Goal: Transaction & Acquisition: Obtain resource

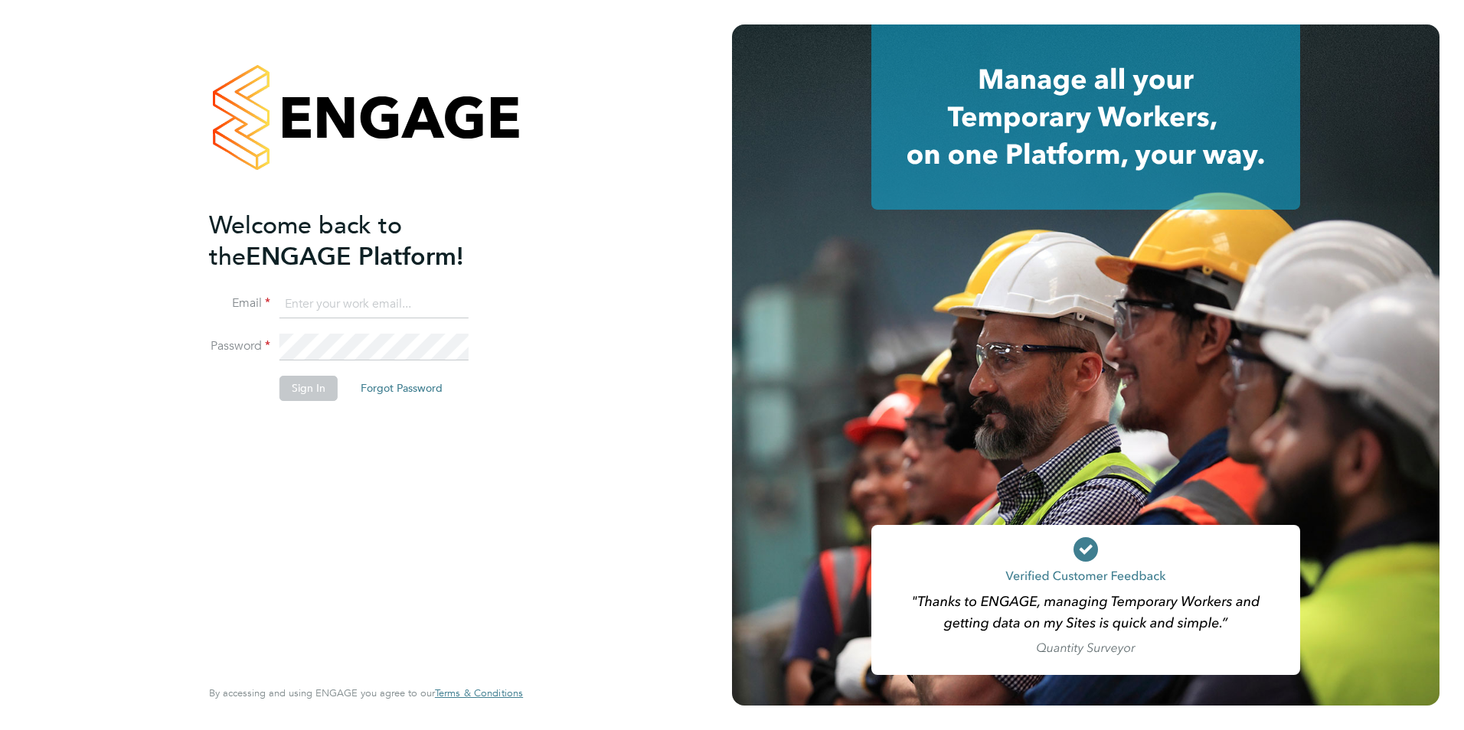
click at [385, 292] on input at bounding box center [373, 305] width 189 height 28
type input "shivaani.solanki@castlefieldrecruitment.com"
drag, startPoint x: 416, startPoint y: 299, endPoint x: 359, endPoint y: 300, distance: 56.7
click at [416, 299] on input "shivaani.solanki@castlefieldrecruitment.com" at bounding box center [373, 305] width 189 height 28
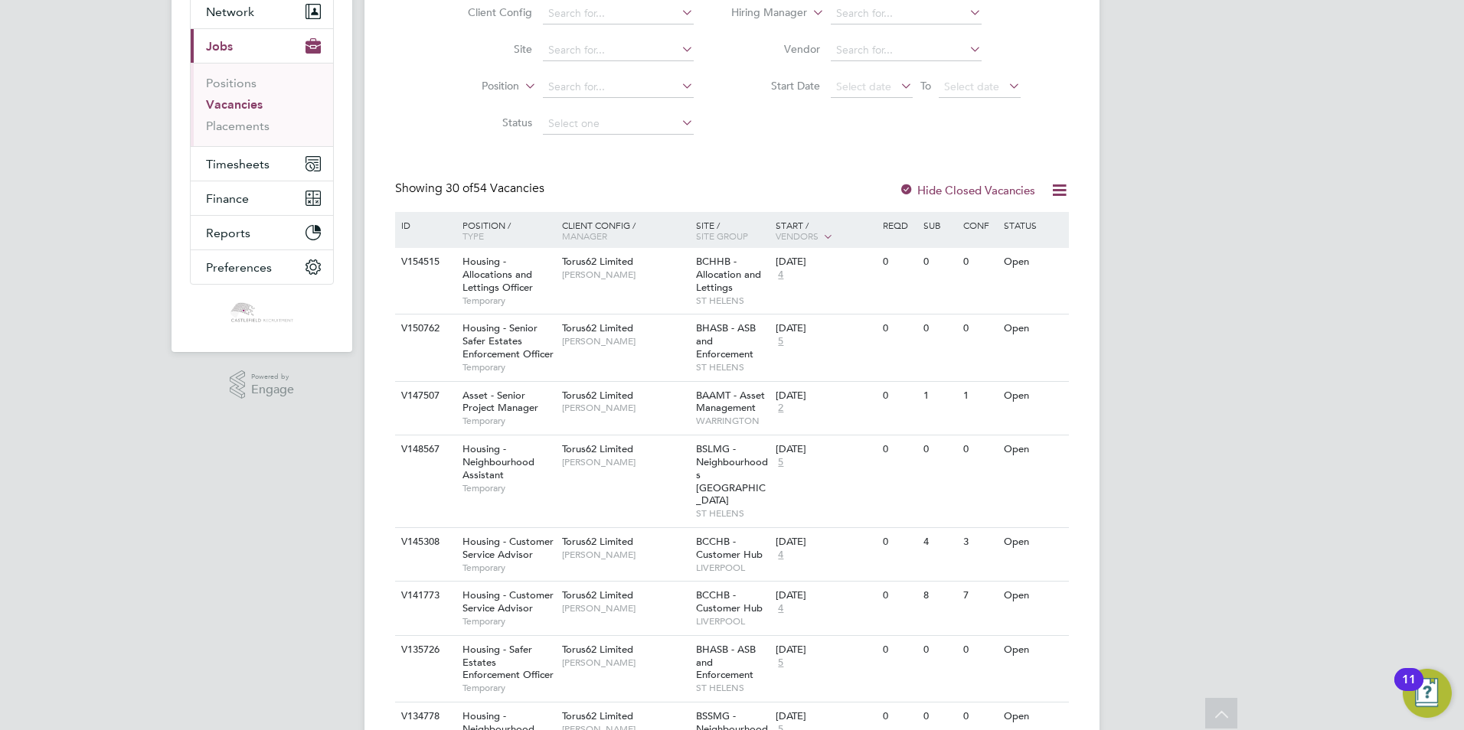
scroll to position [77, 0]
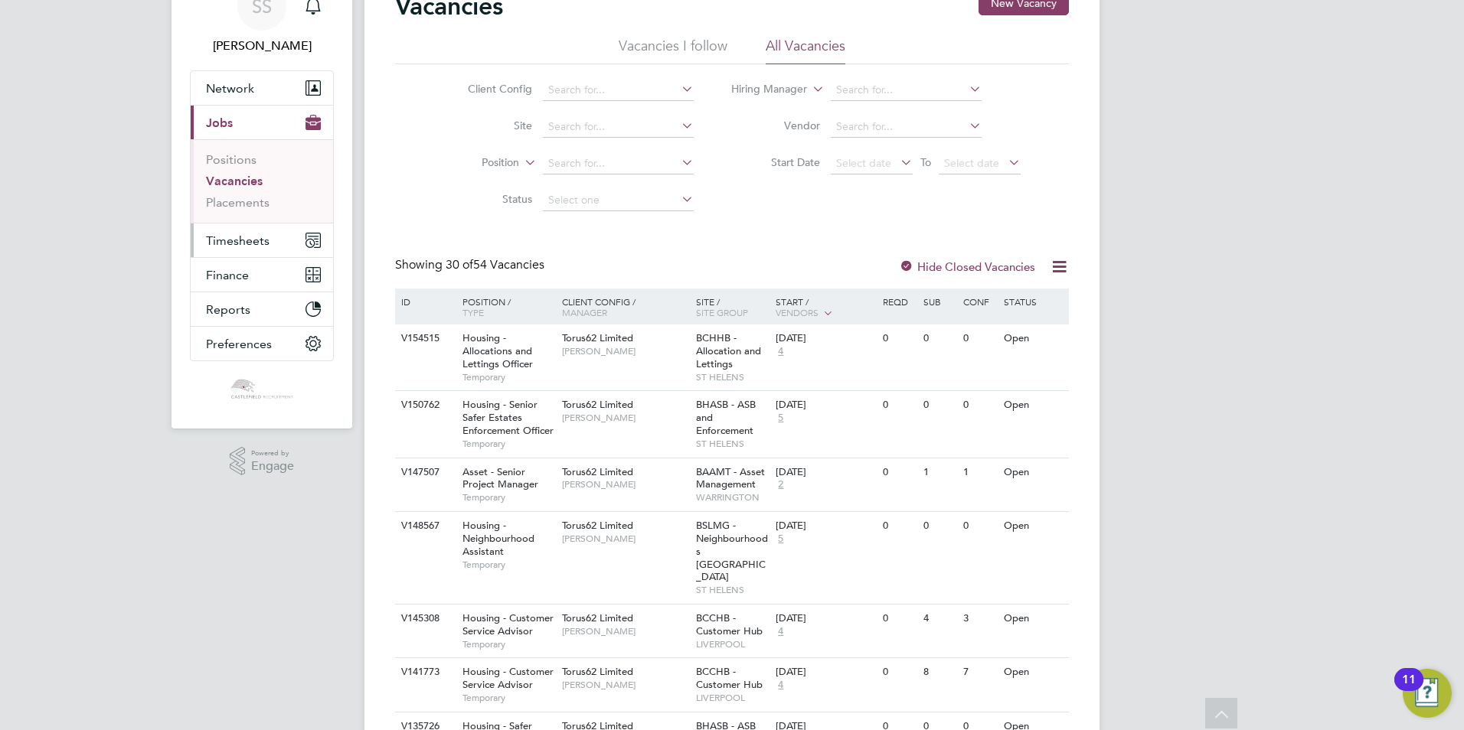
click at [246, 247] on span "Timesheets" at bounding box center [238, 241] width 64 height 15
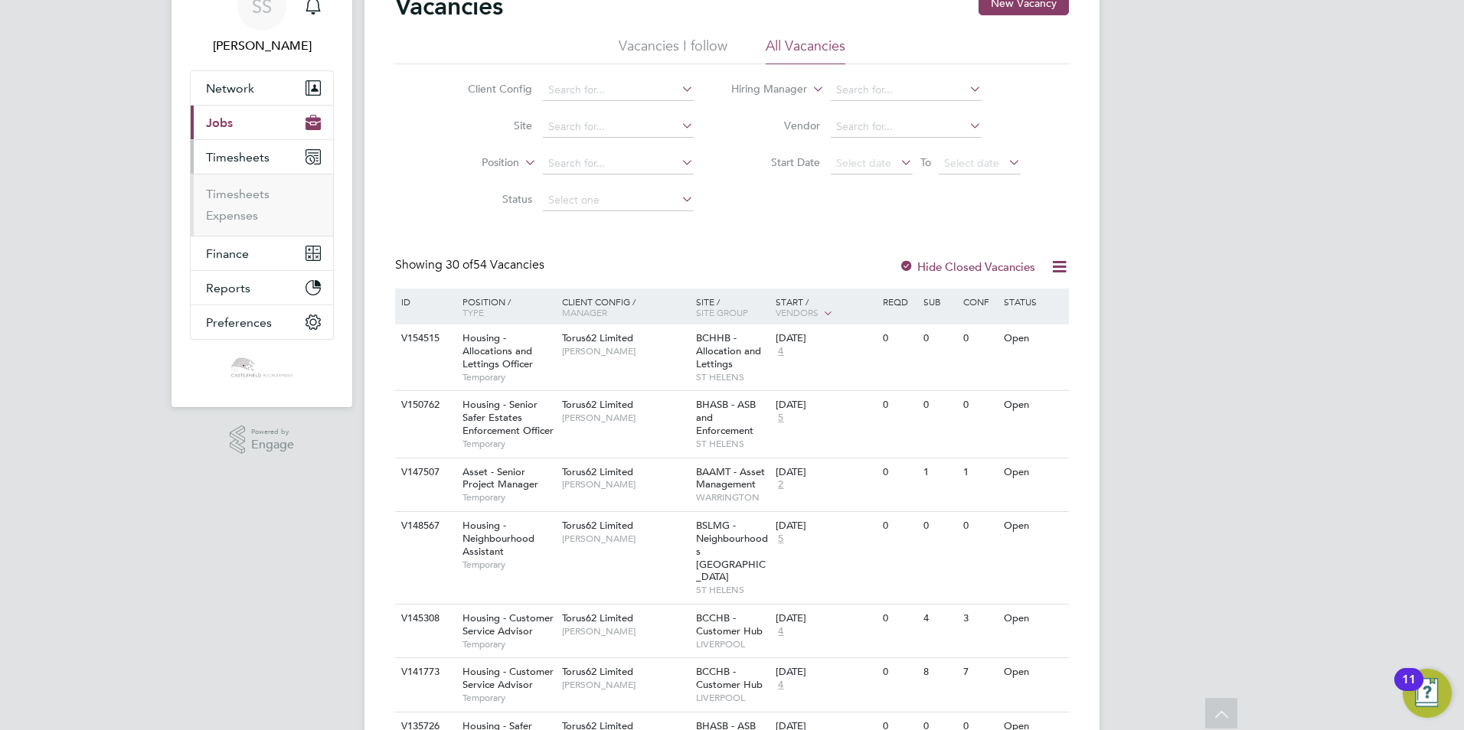
click at [223, 130] on button "Current page: Jobs" at bounding box center [262, 123] width 142 height 34
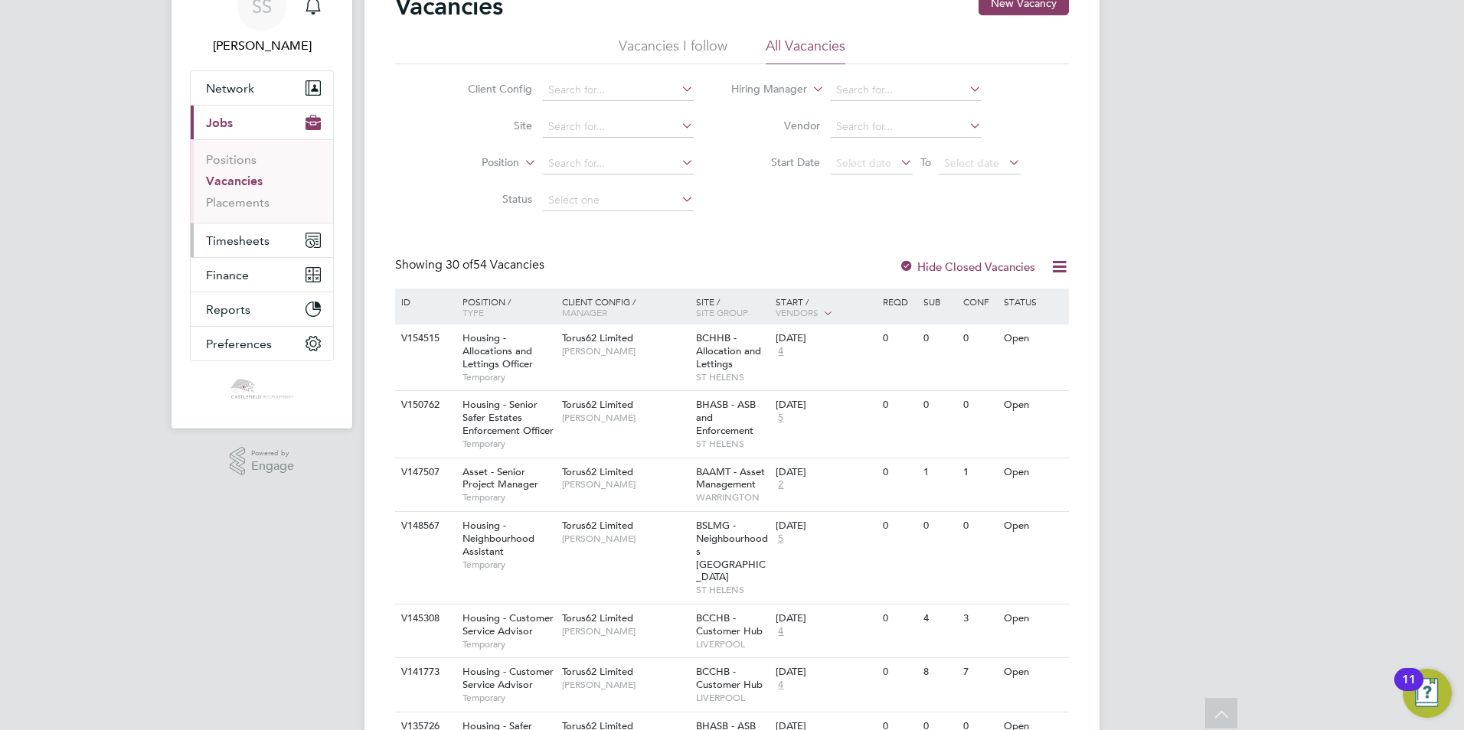
click at [251, 238] on span "Timesheets" at bounding box center [238, 241] width 64 height 15
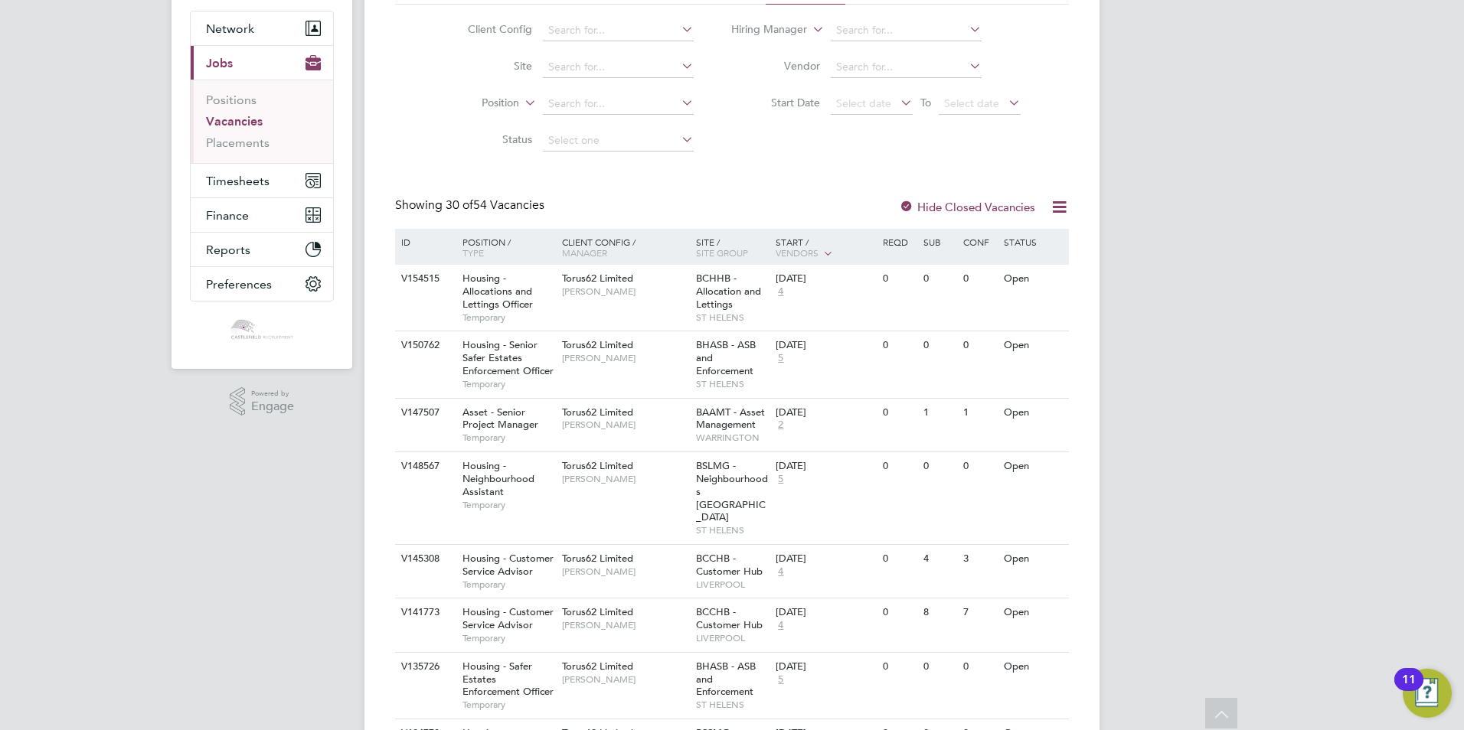
scroll to position [153, 0]
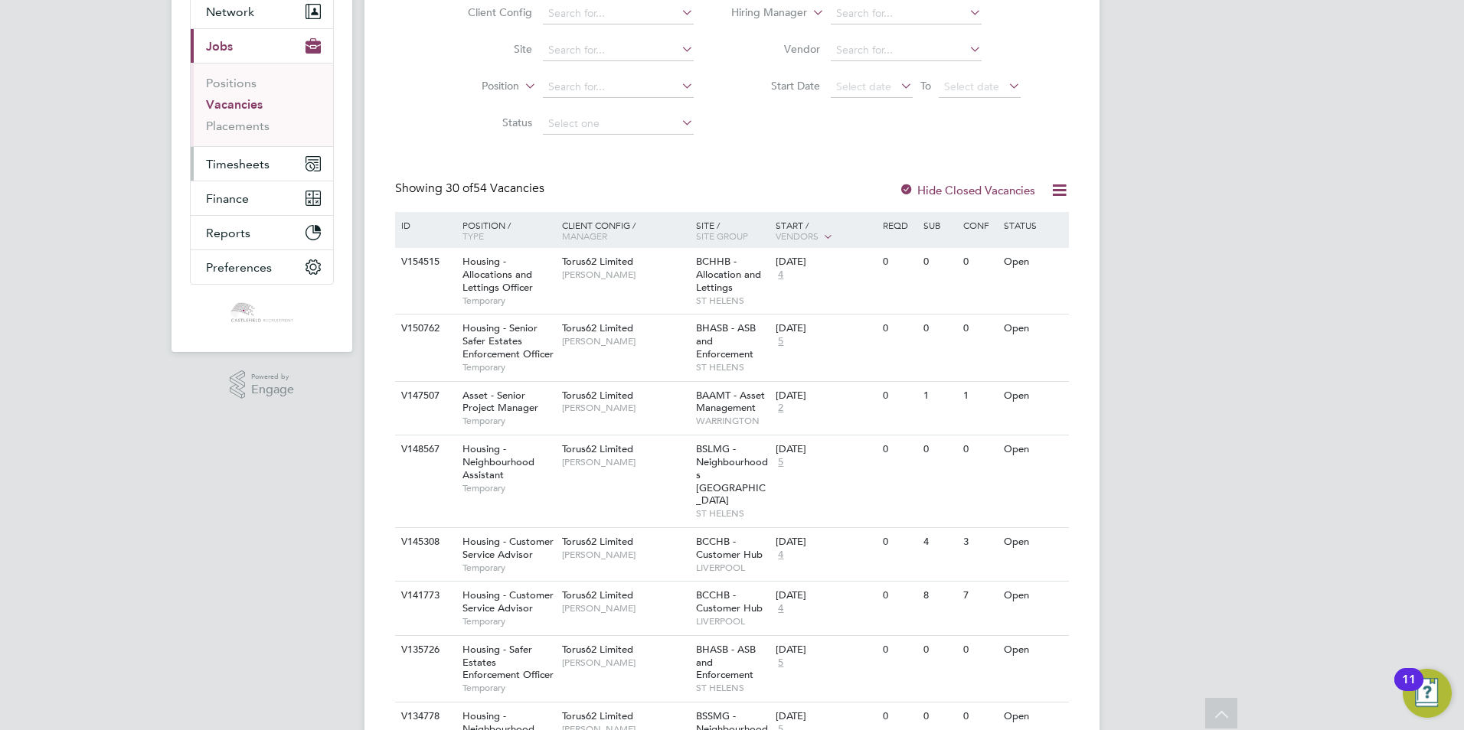
click at [240, 167] on span "Timesheets" at bounding box center [238, 164] width 64 height 15
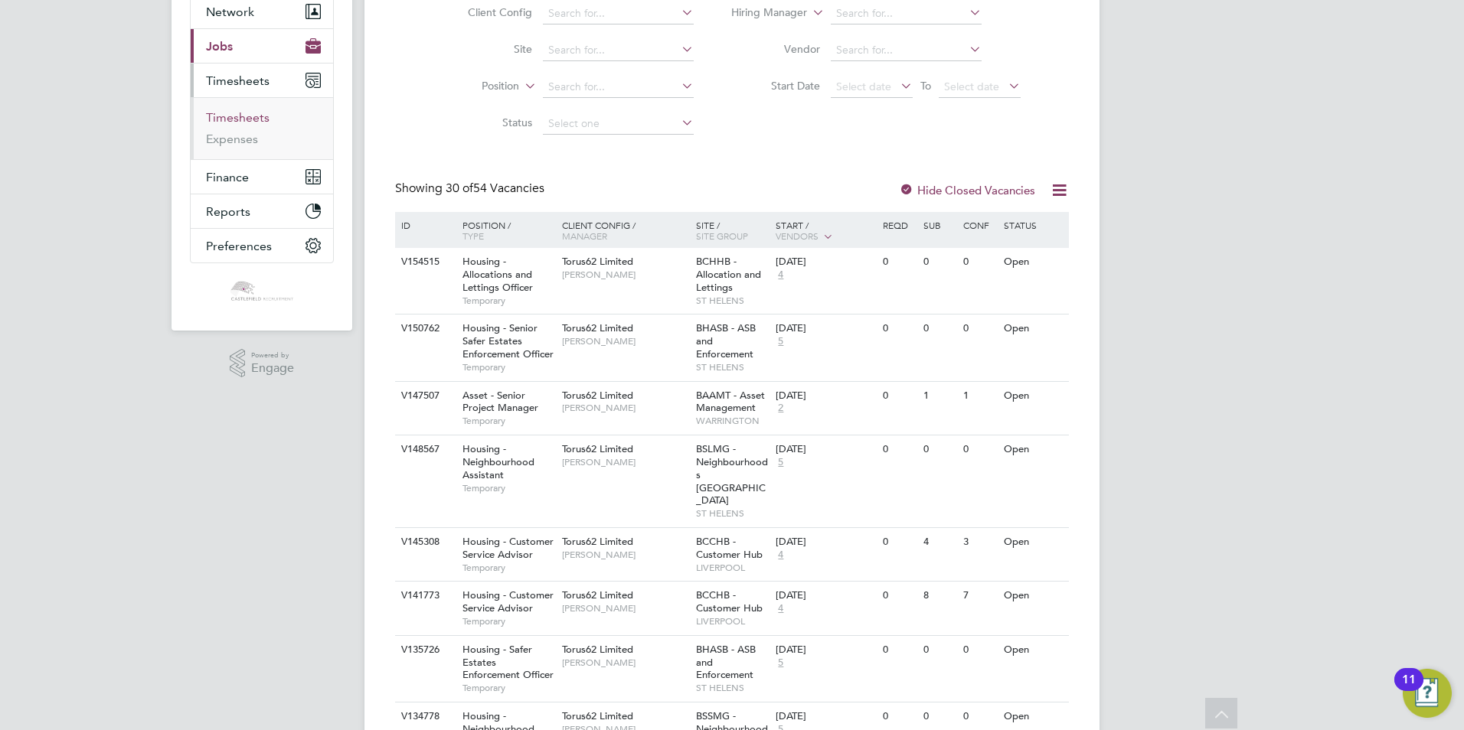
click at [257, 121] on link "Timesheets" at bounding box center [238, 117] width 64 height 15
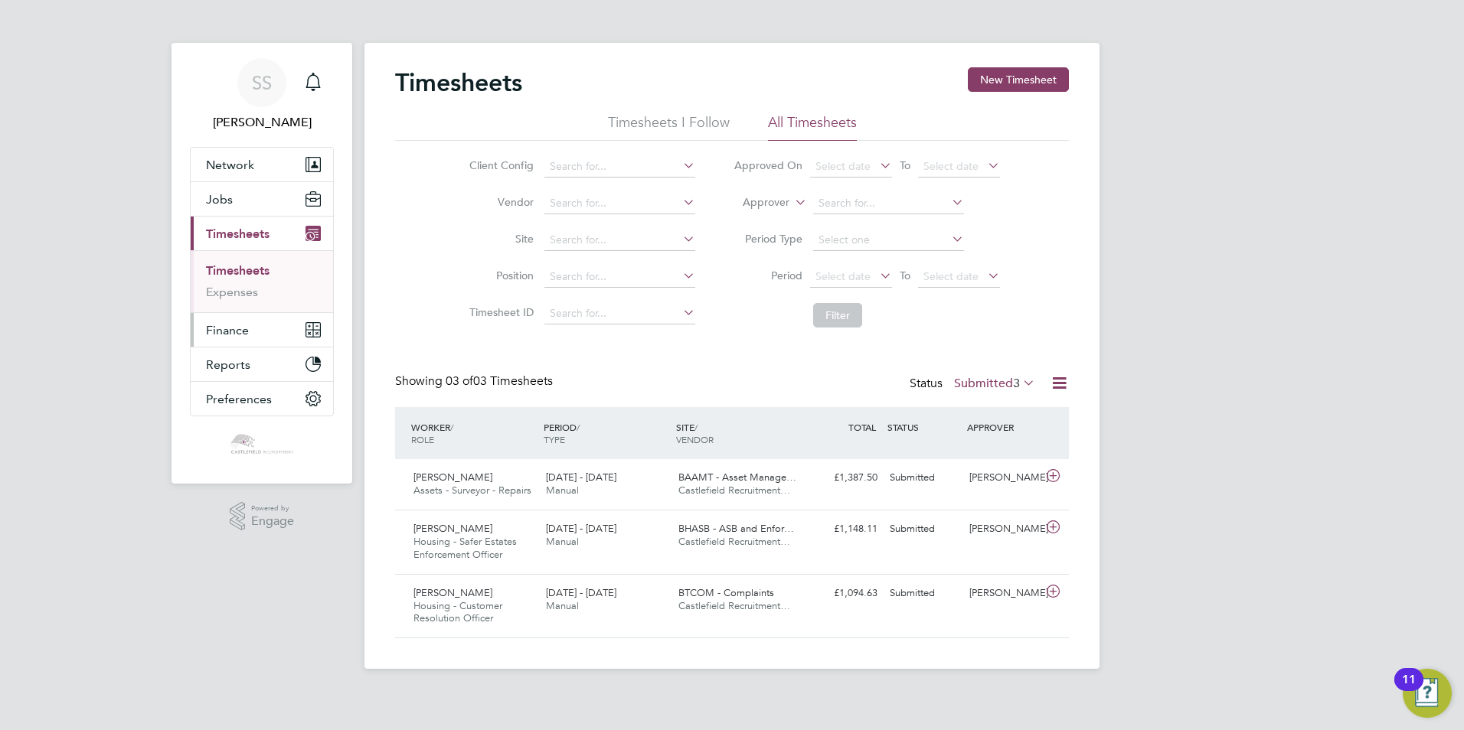
click at [224, 332] on span "Finance" at bounding box center [227, 330] width 43 height 15
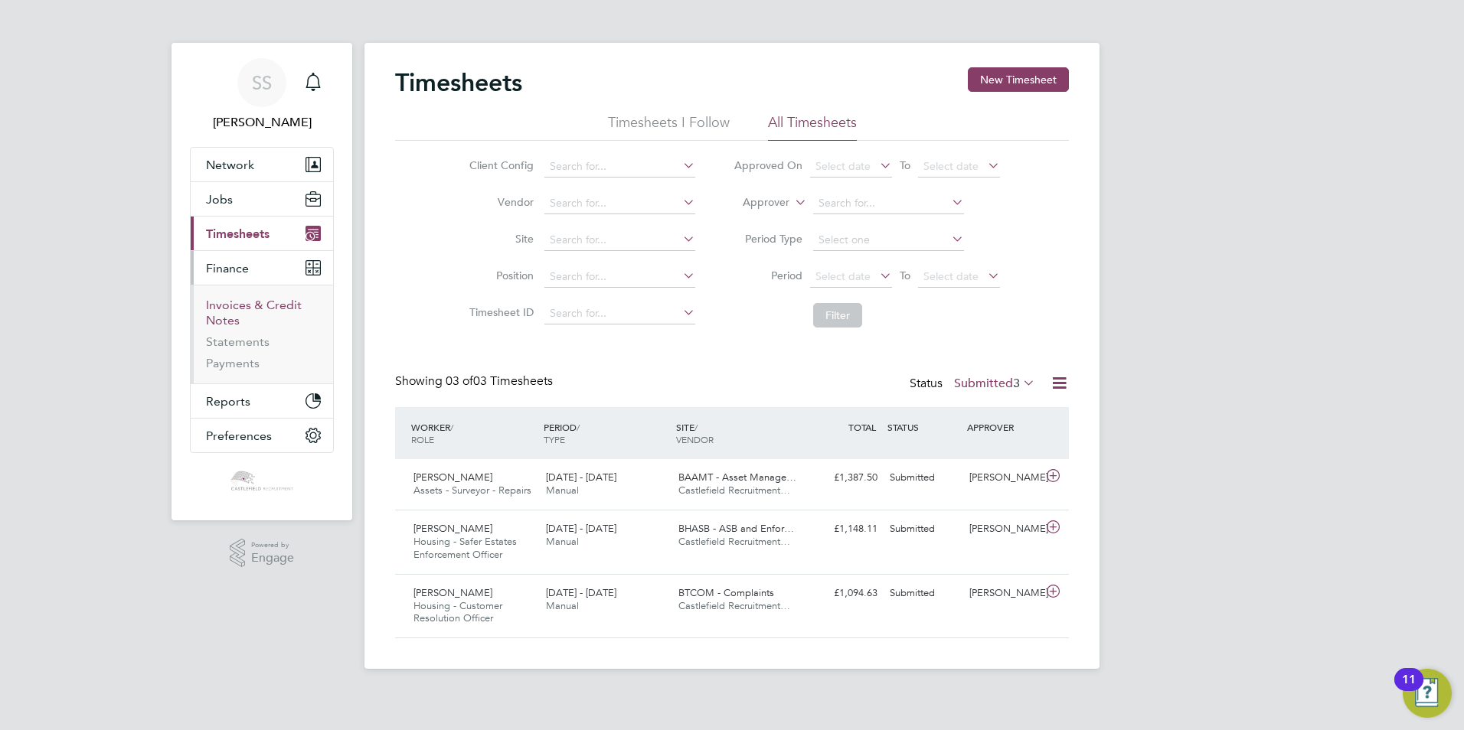
click at [252, 302] on link "Invoices & Credit Notes" at bounding box center [254, 313] width 96 height 30
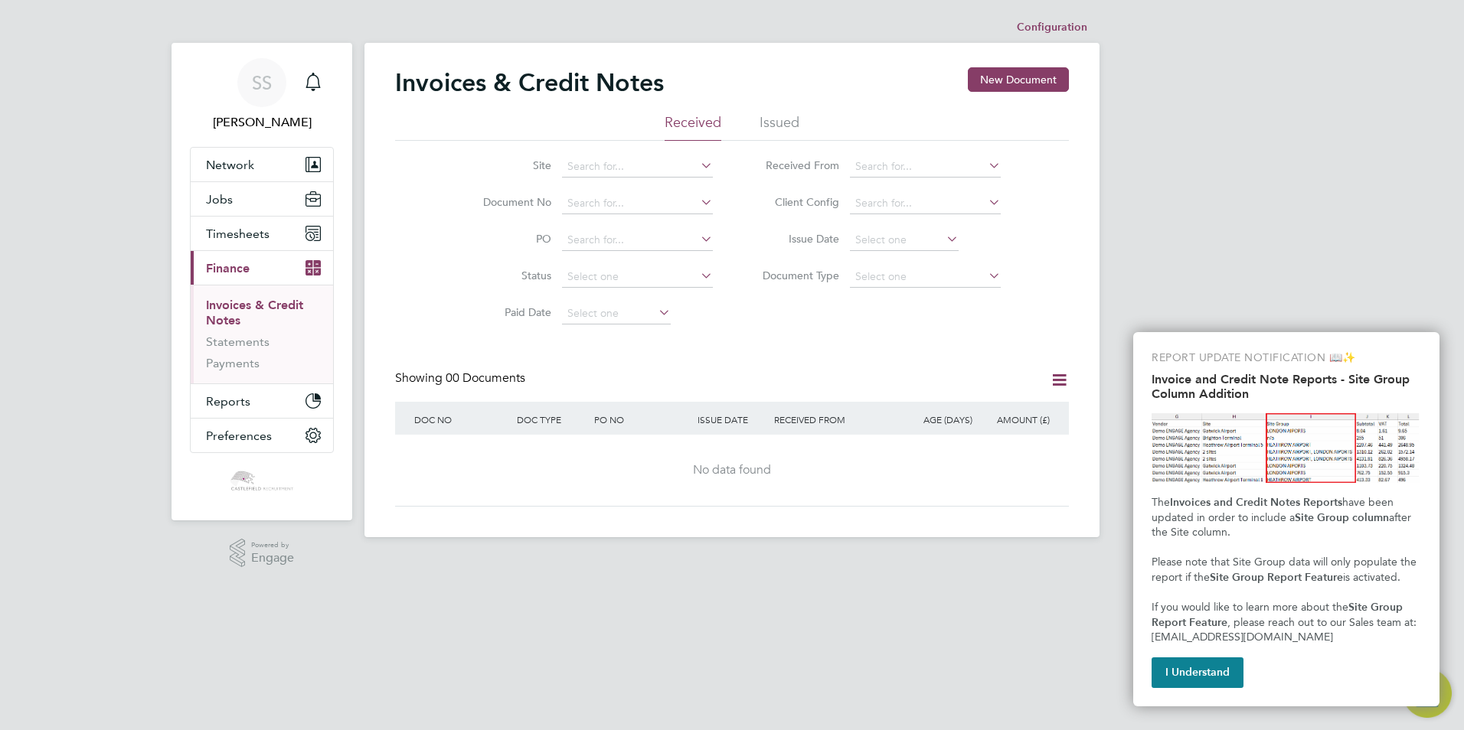
click at [783, 119] on li "Issued" at bounding box center [780, 127] width 40 height 28
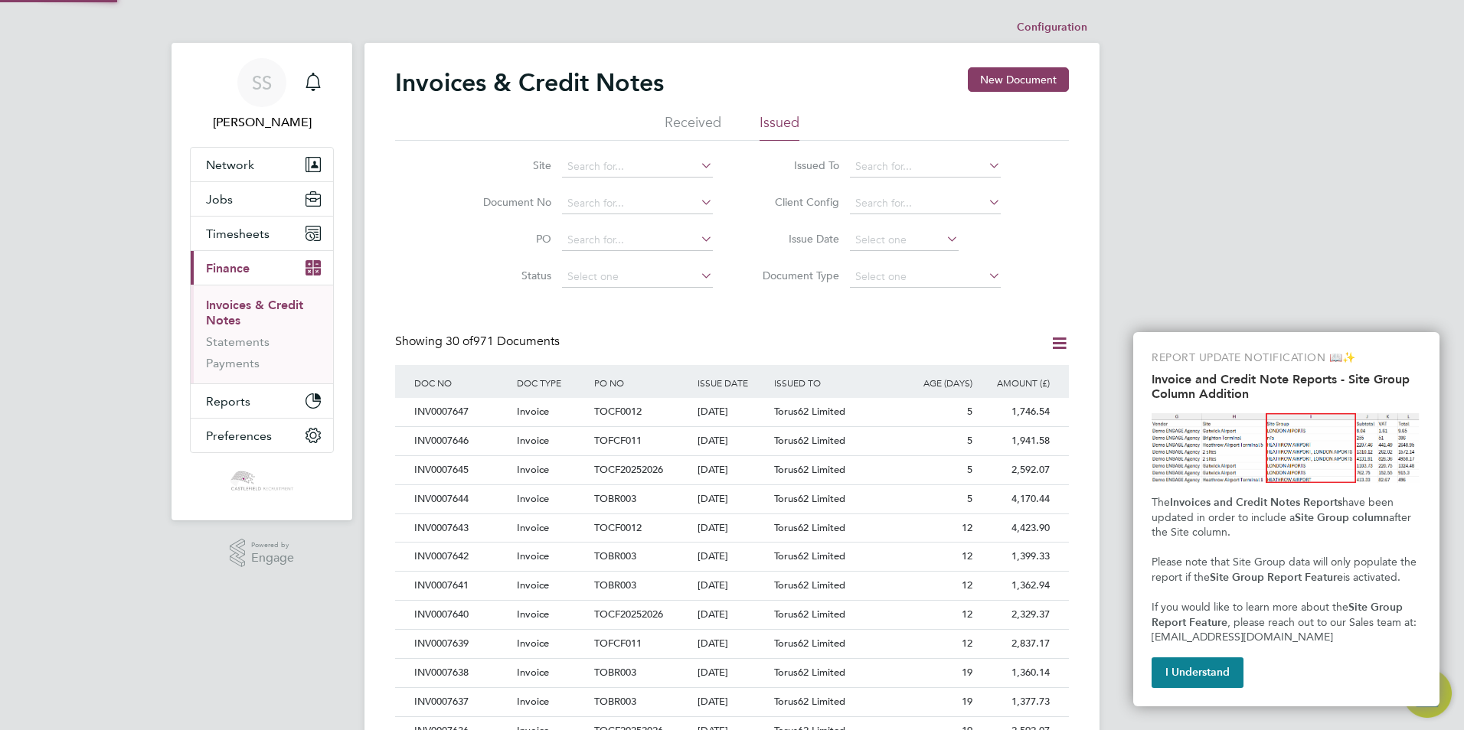
scroll to position [29, 104]
click at [1260, 247] on div "SS [PERSON_NAME] Notifications Applications: Network Team Members Businesses Si…" at bounding box center [732, 684] width 1464 height 1369
click at [1185, 678] on button "I Understand" at bounding box center [1198, 673] width 92 height 31
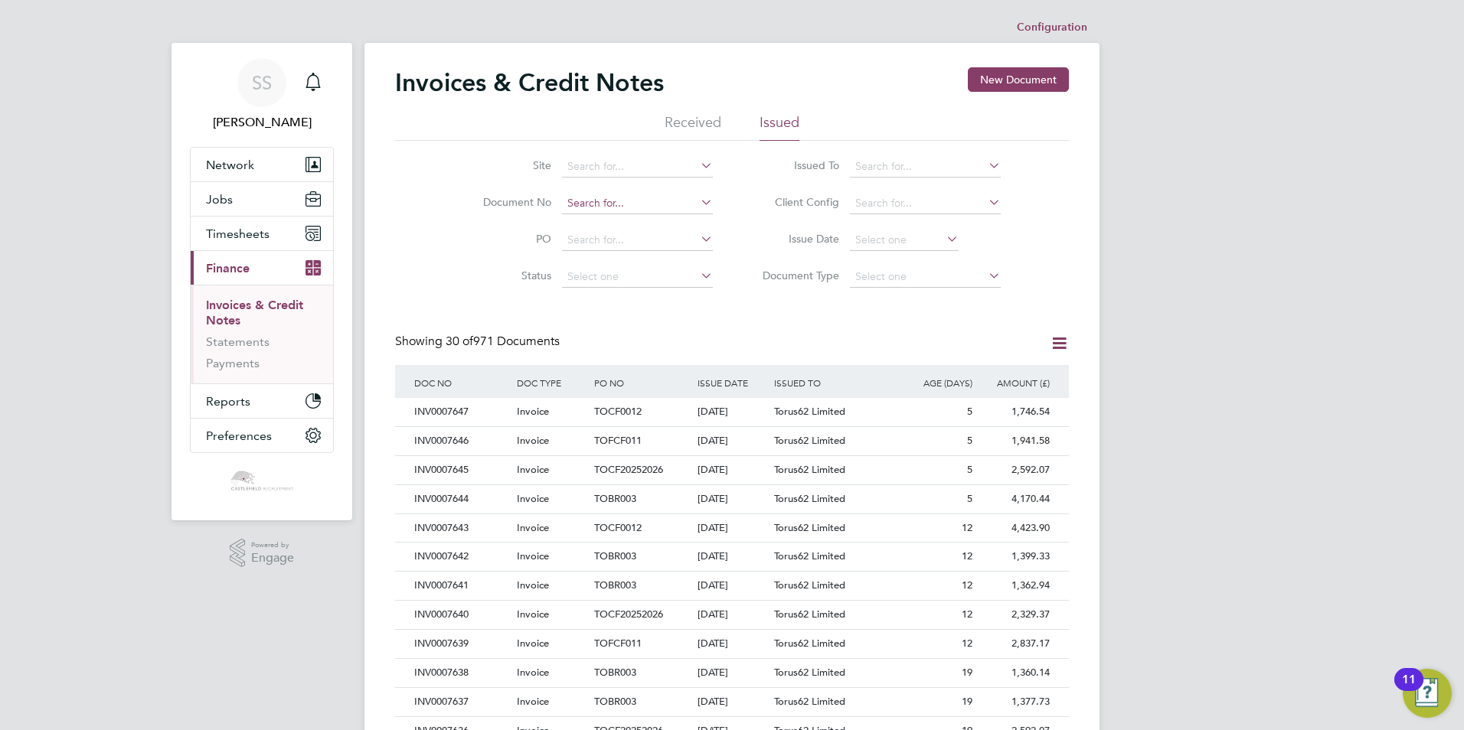
click at [631, 200] on input at bounding box center [637, 203] width 151 height 21
paste input "INV0007628"
type input "INV0007628"
click at [638, 221] on li "INV0007628" at bounding box center [637, 224] width 152 height 21
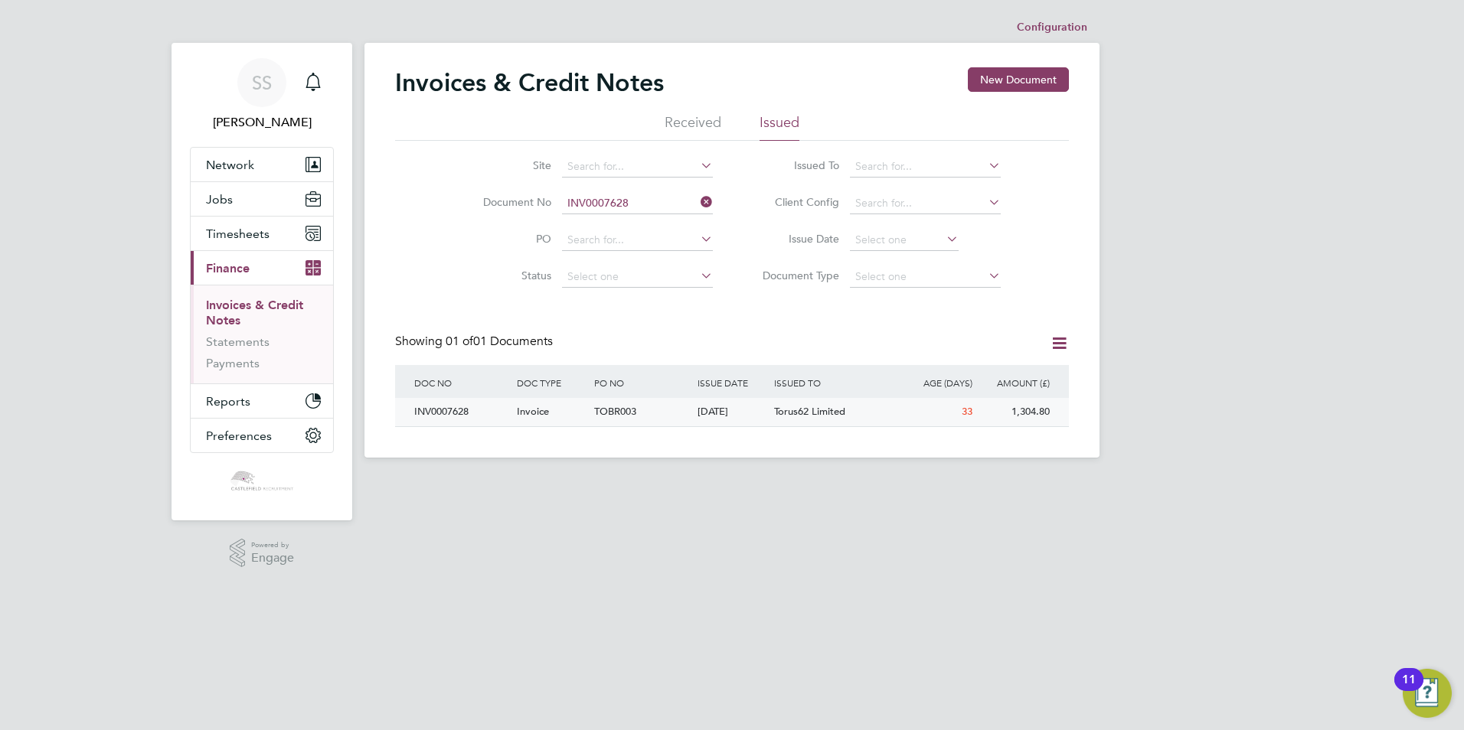
click at [765, 416] on div "[DATE]" at bounding box center [732, 412] width 77 height 28
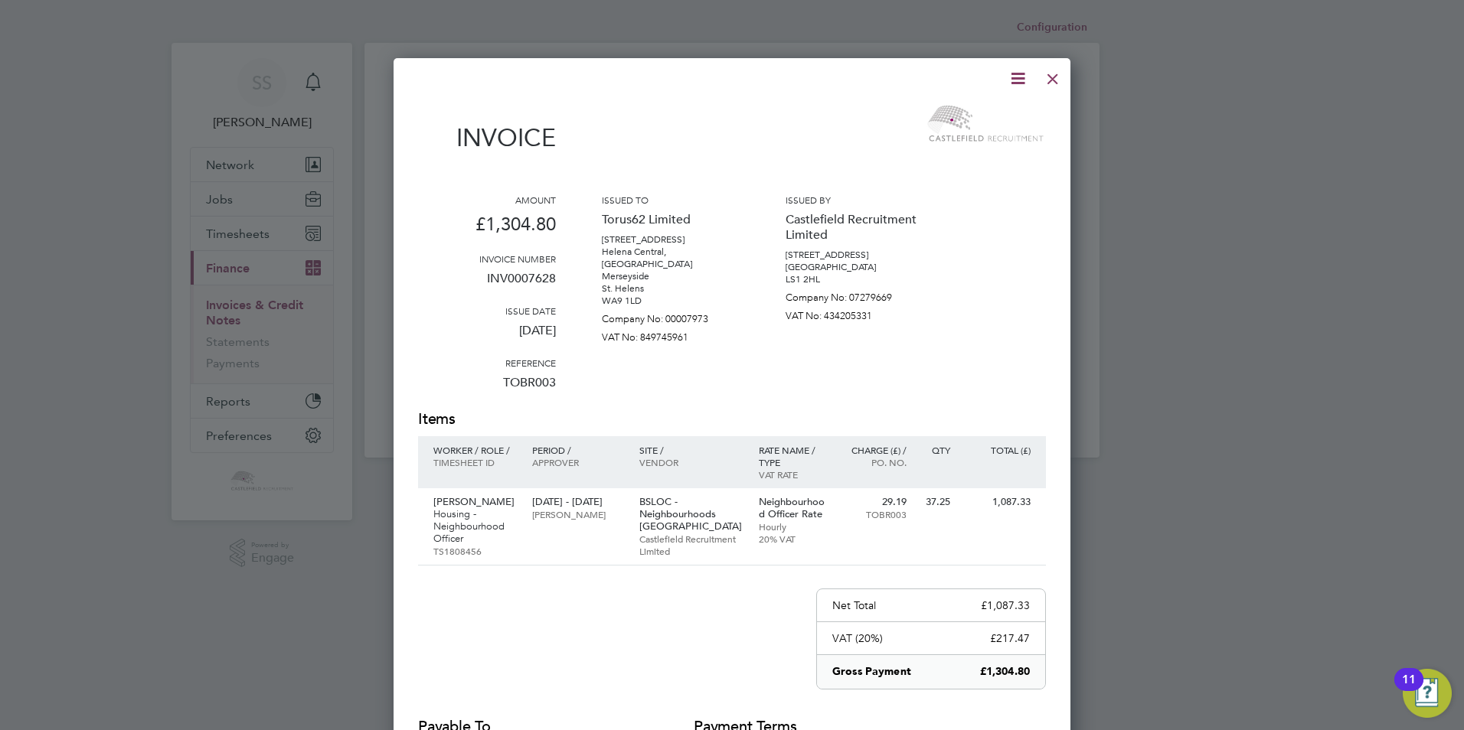
click at [1015, 78] on icon at bounding box center [1017, 78] width 19 height 19
click at [998, 112] on li "Download Invoice" at bounding box center [972, 114] width 106 height 21
click at [1054, 79] on div at bounding box center [1053, 75] width 28 height 28
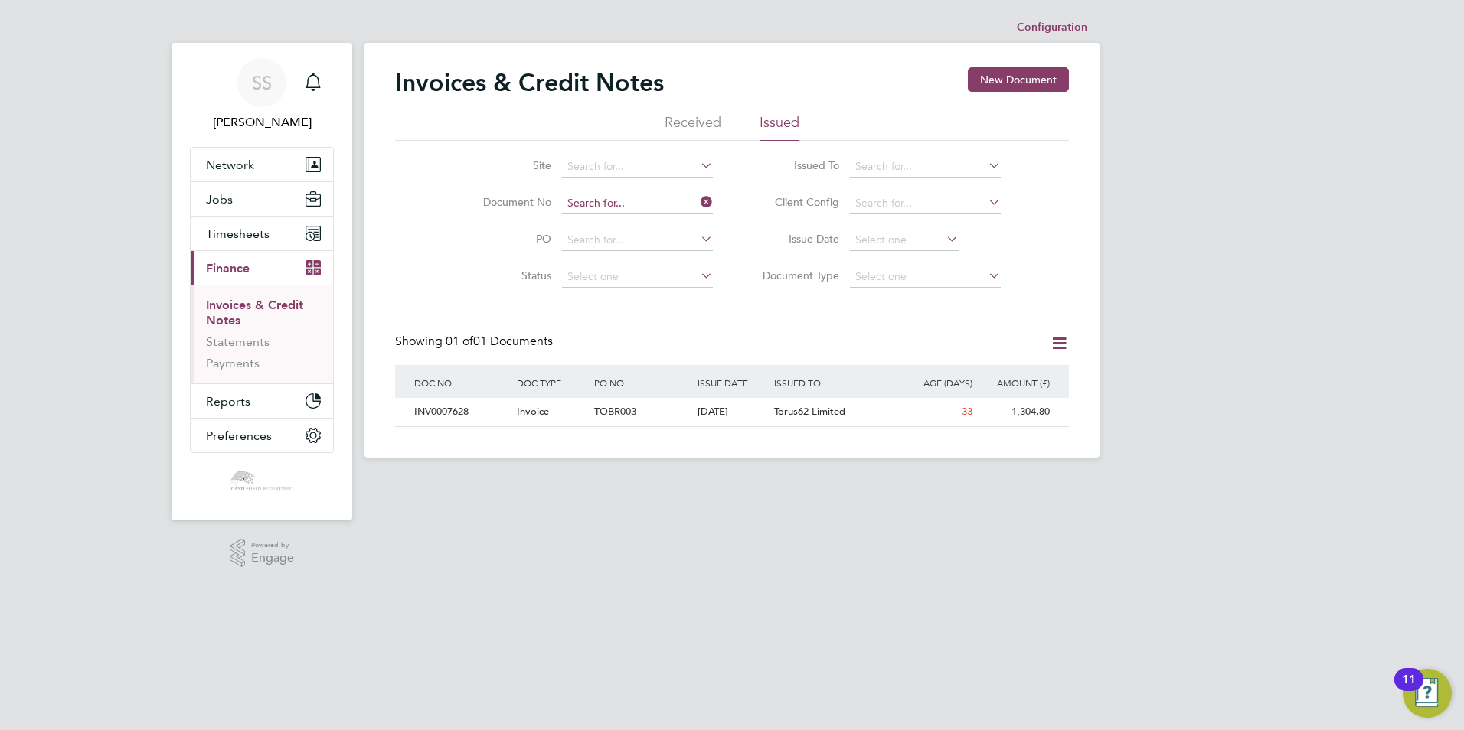
click at [636, 198] on input at bounding box center [637, 203] width 151 height 21
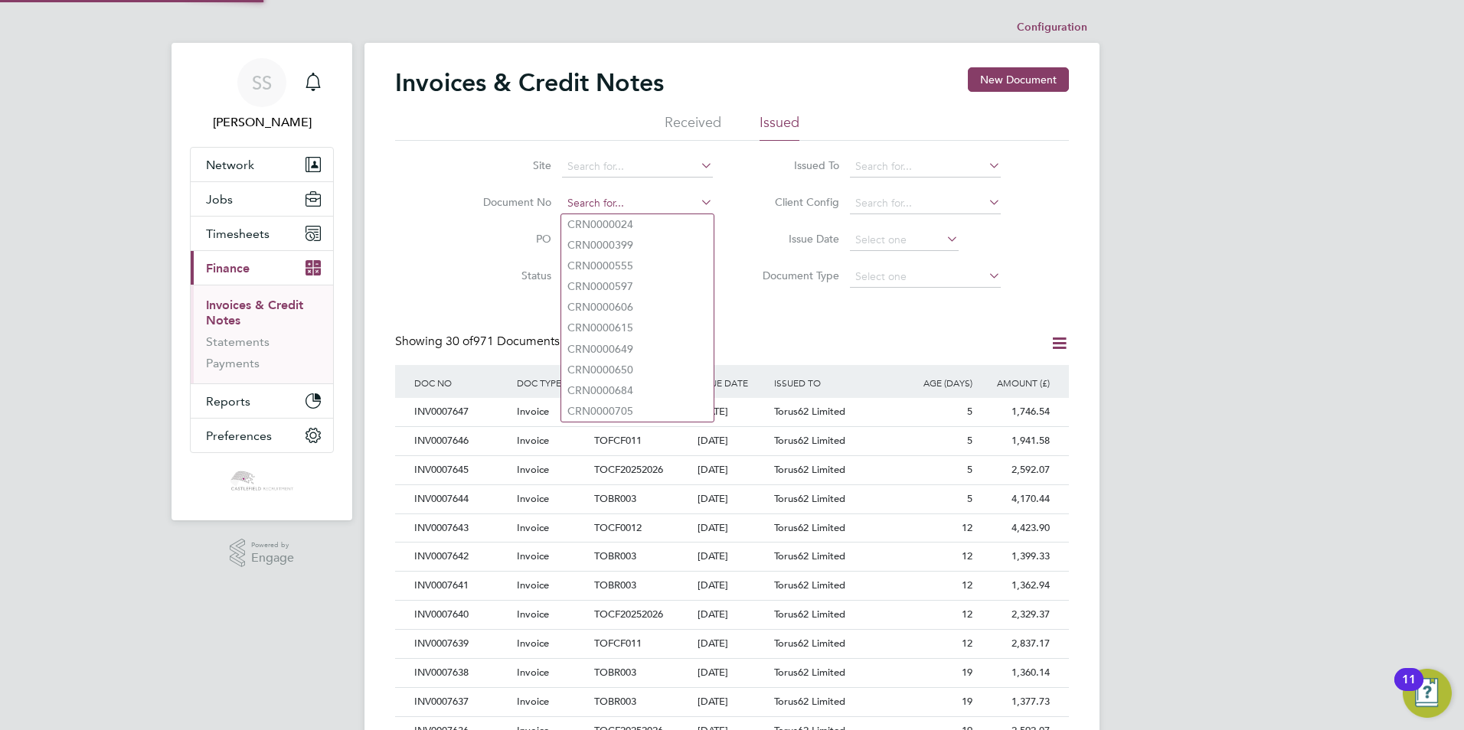
scroll to position [29, 104]
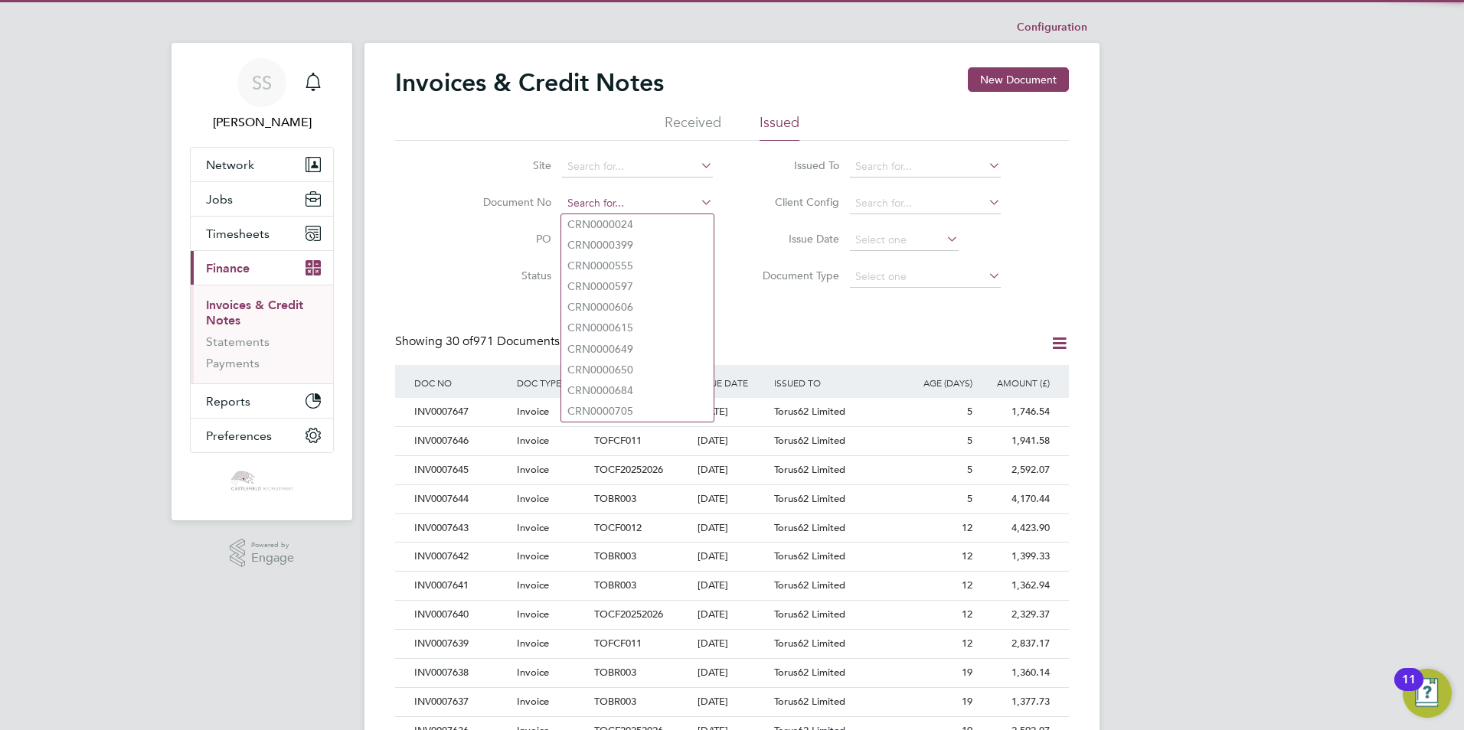
paste input "INV0007627"
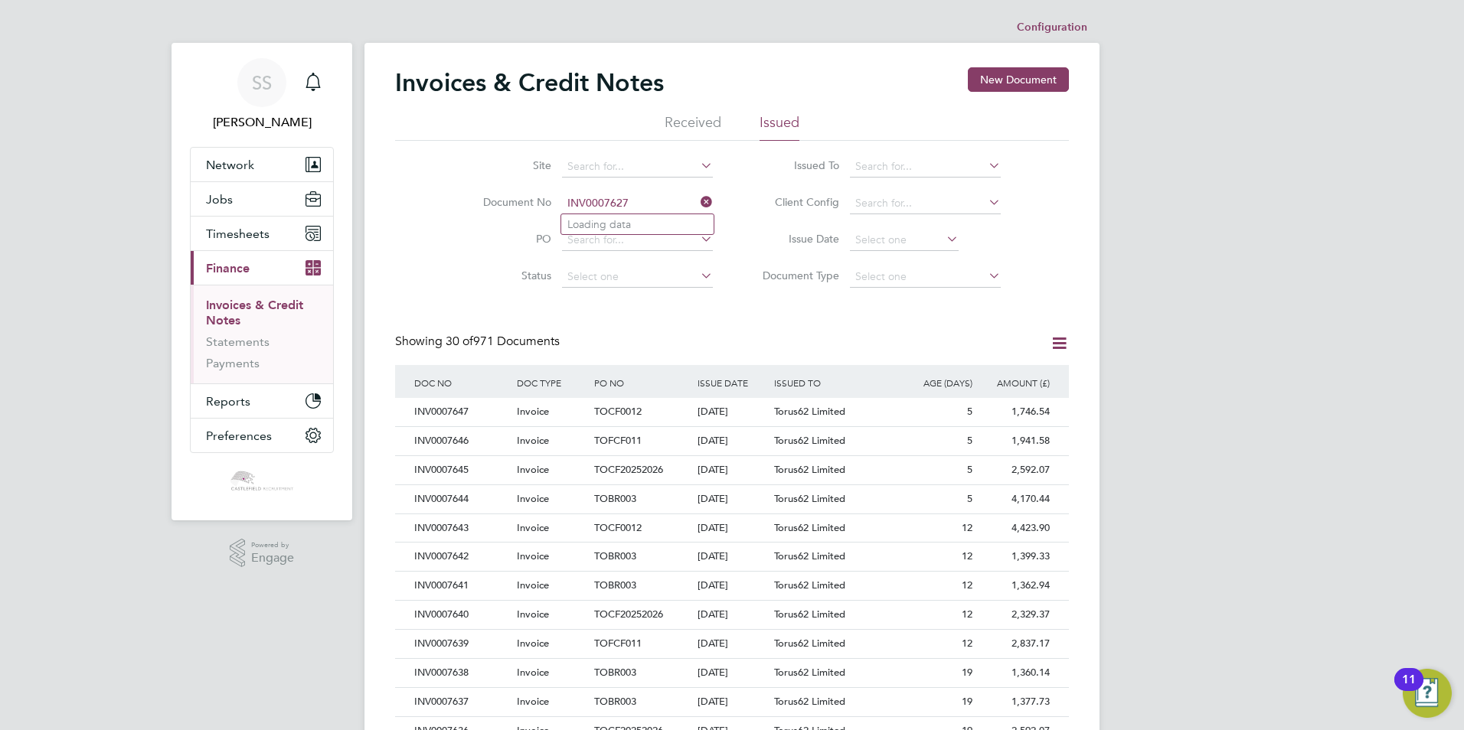
type input "INV0007627"
click at [647, 210] on input at bounding box center [637, 203] width 151 height 21
paste input "INV0007627"
type input "INV0007627"
click at [649, 218] on li "INV0007627" at bounding box center [637, 224] width 152 height 21
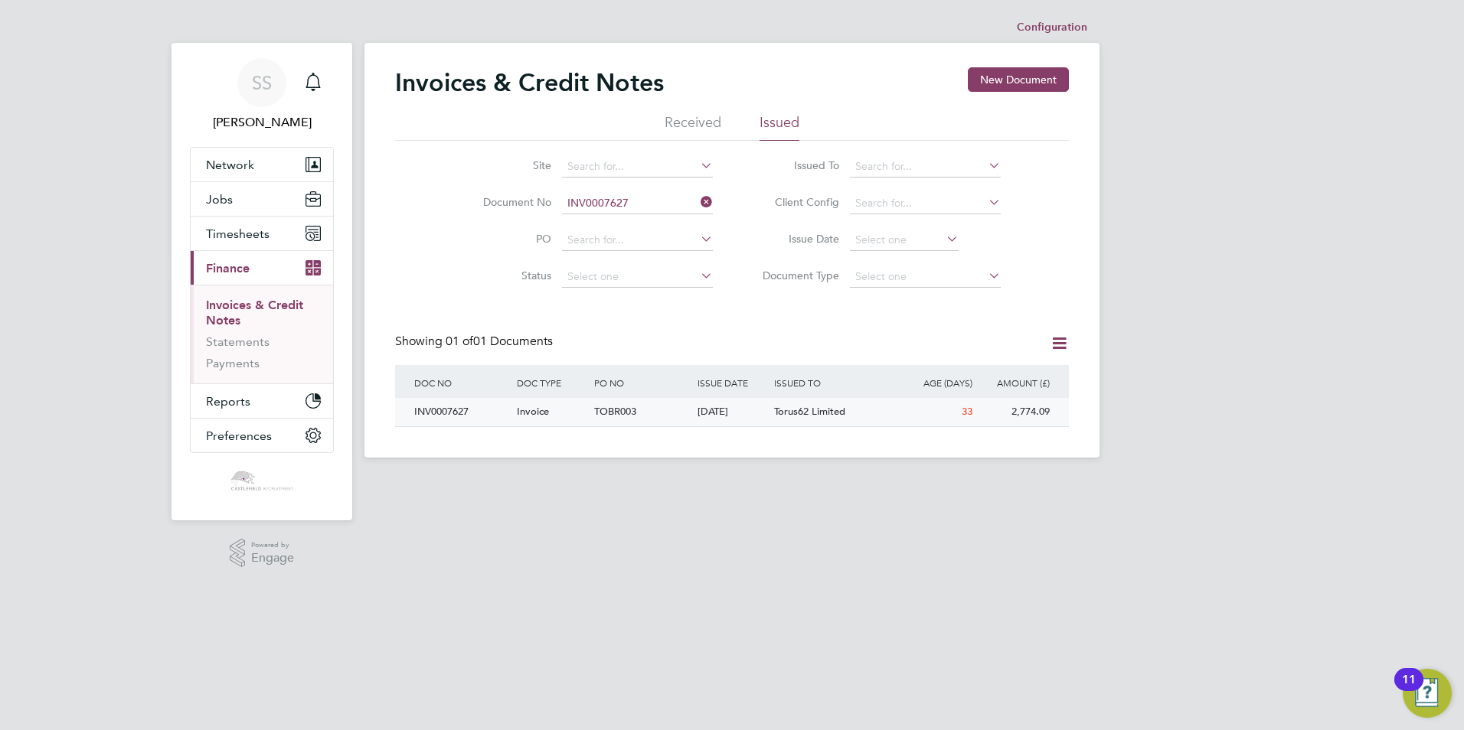
click at [794, 412] on span "Torus62 Limited" at bounding box center [809, 411] width 71 height 13
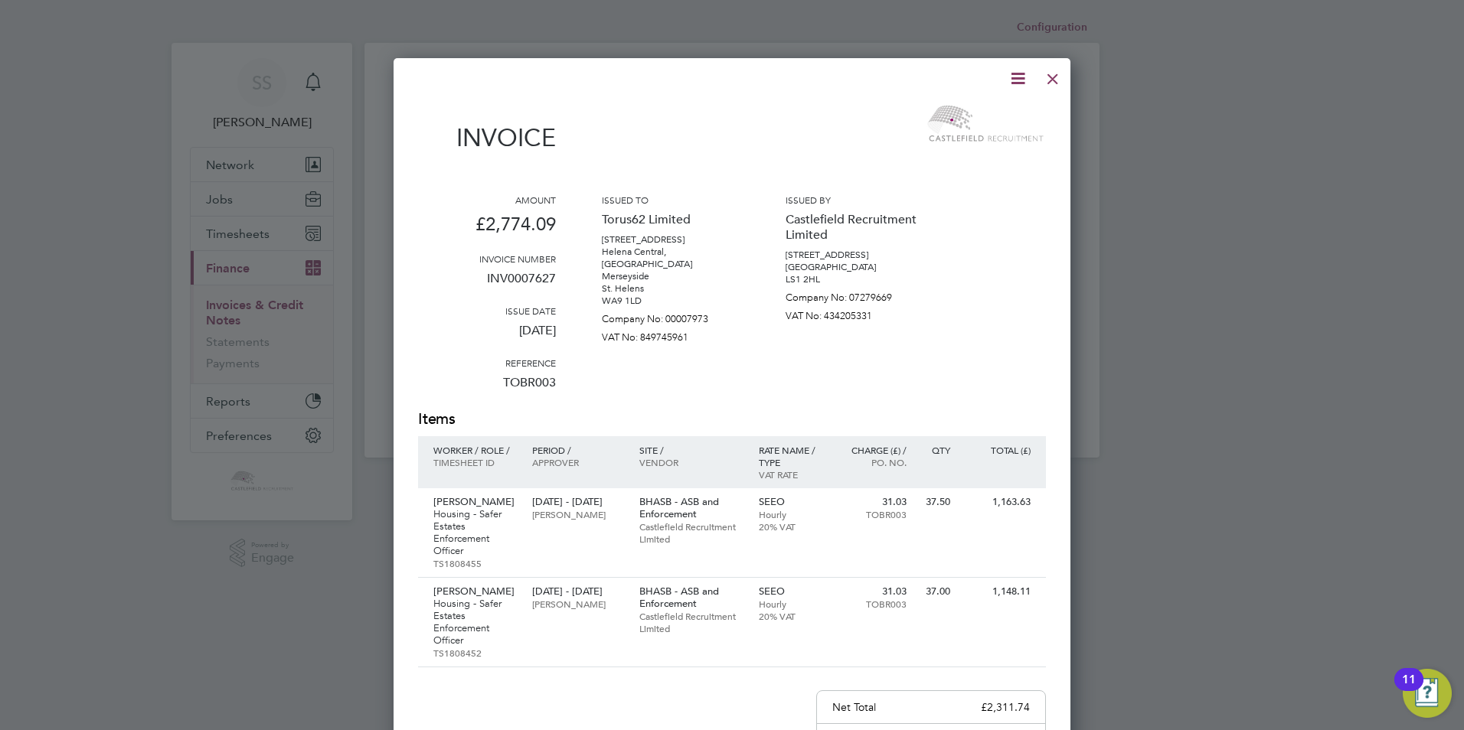
click at [1019, 79] on icon at bounding box center [1017, 78] width 19 height 19
click at [984, 108] on li "Download Invoice" at bounding box center [972, 114] width 106 height 21
click at [1052, 78] on div at bounding box center [1053, 75] width 28 height 28
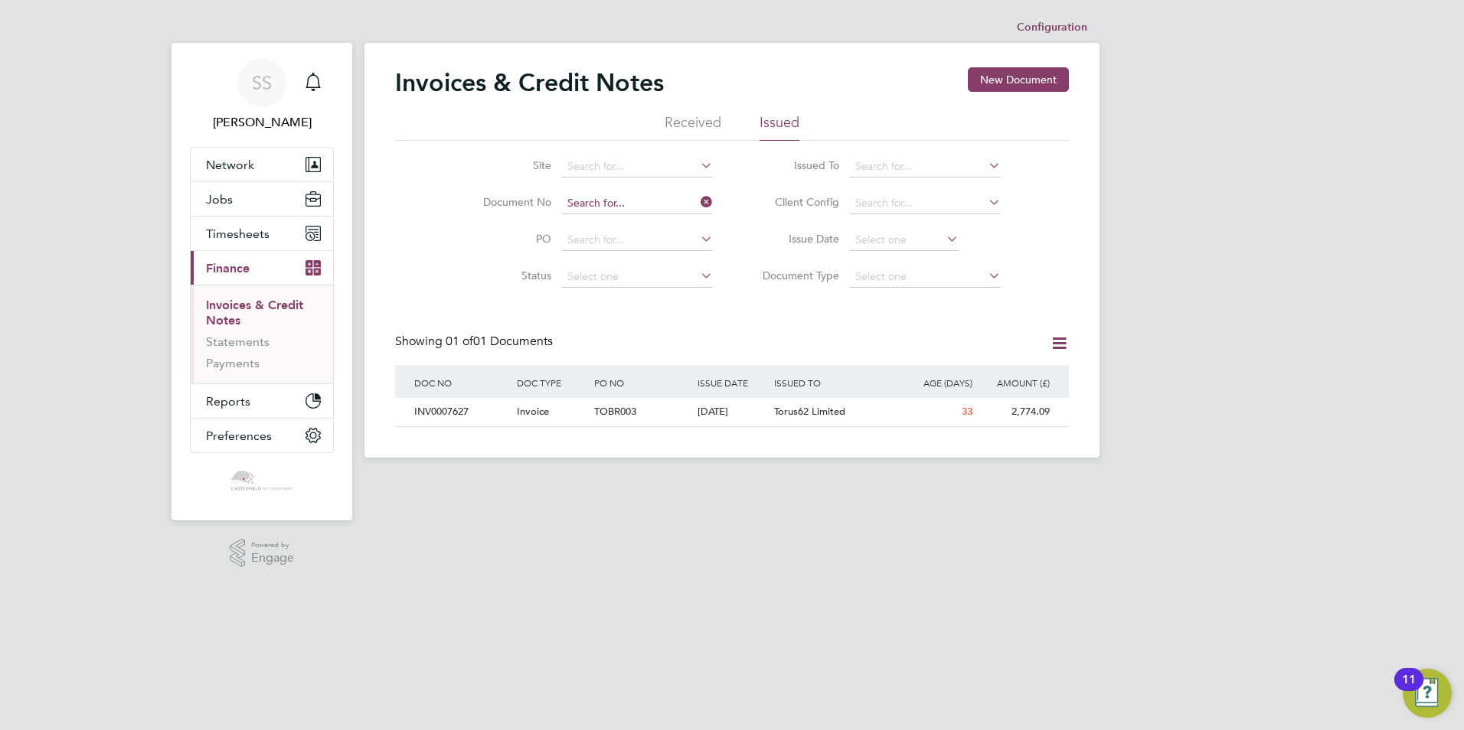
click at [645, 204] on input at bounding box center [637, 203] width 151 height 21
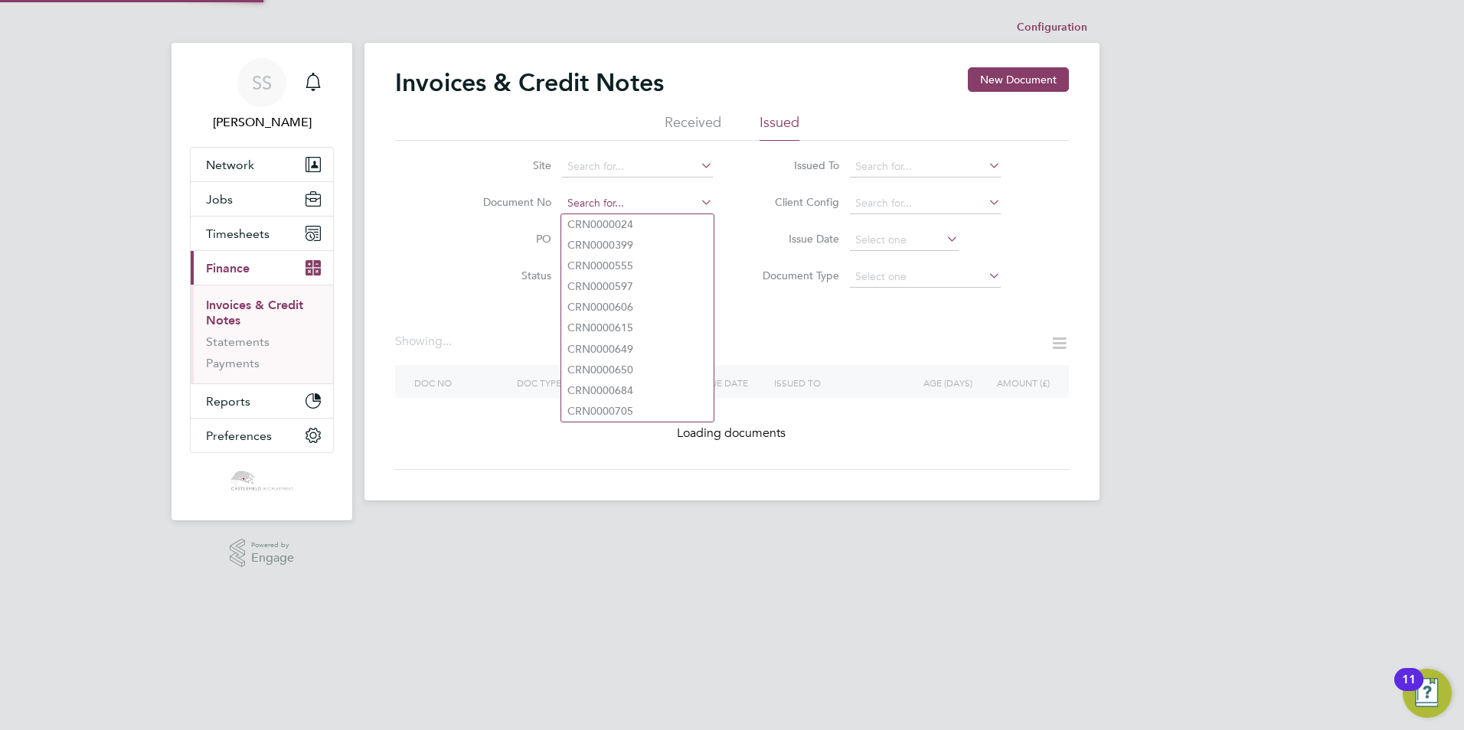
paste input "INV0007626"
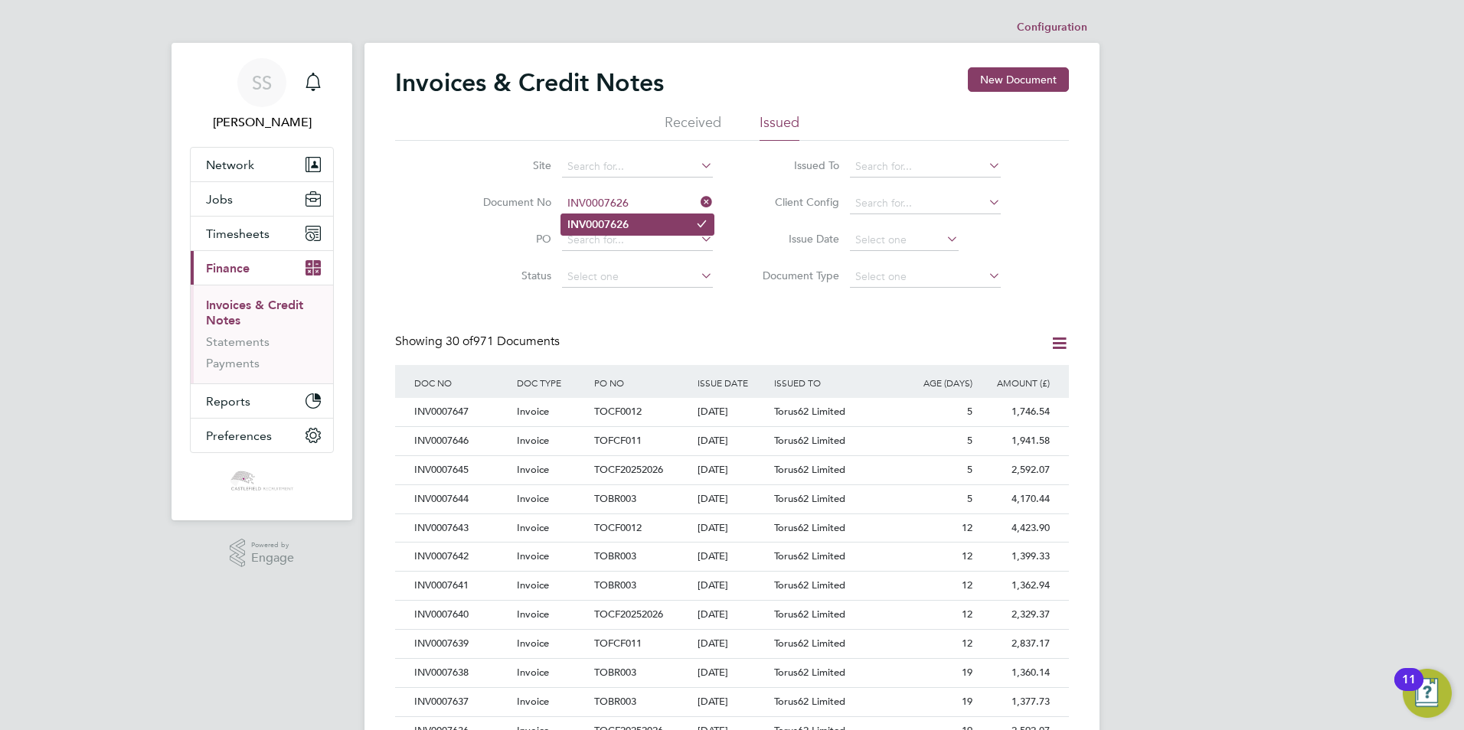
type input "INV0007626"
click at [664, 224] on li "INV0007626" at bounding box center [637, 224] width 152 height 21
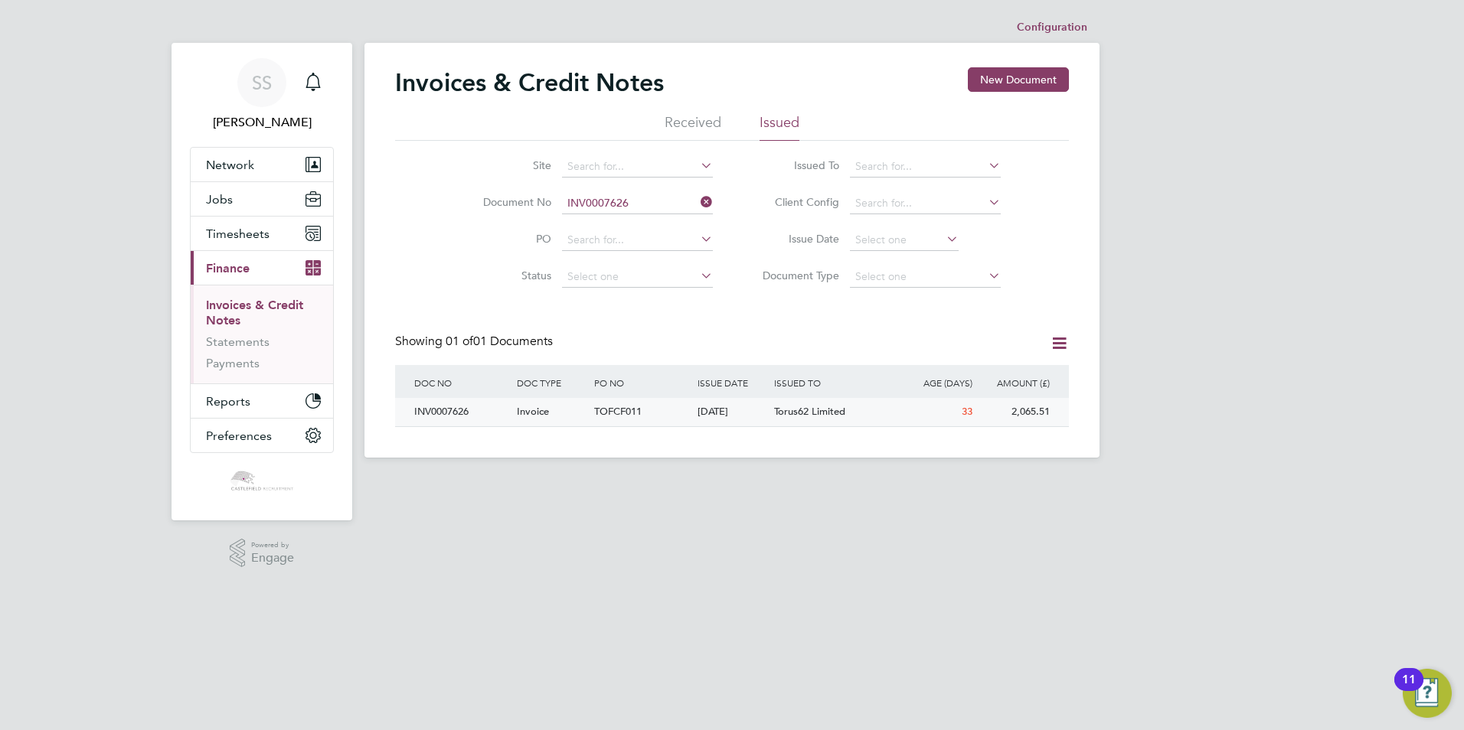
click at [747, 418] on div "[DATE]" at bounding box center [732, 412] width 77 height 28
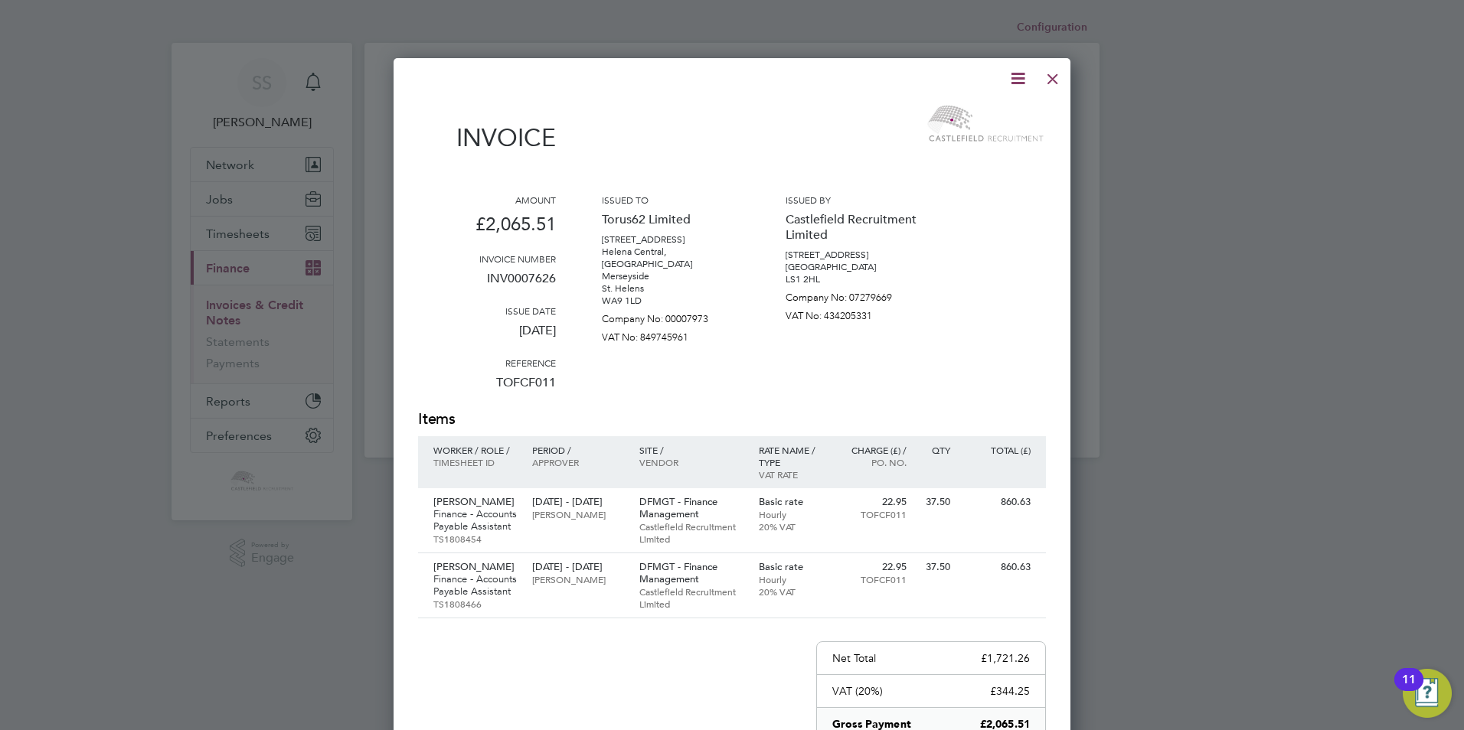
click at [1018, 87] on icon at bounding box center [1017, 78] width 19 height 19
click at [994, 112] on li "Download Invoice" at bounding box center [972, 114] width 106 height 21
click at [1061, 82] on div at bounding box center [1053, 75] width 28 height 28
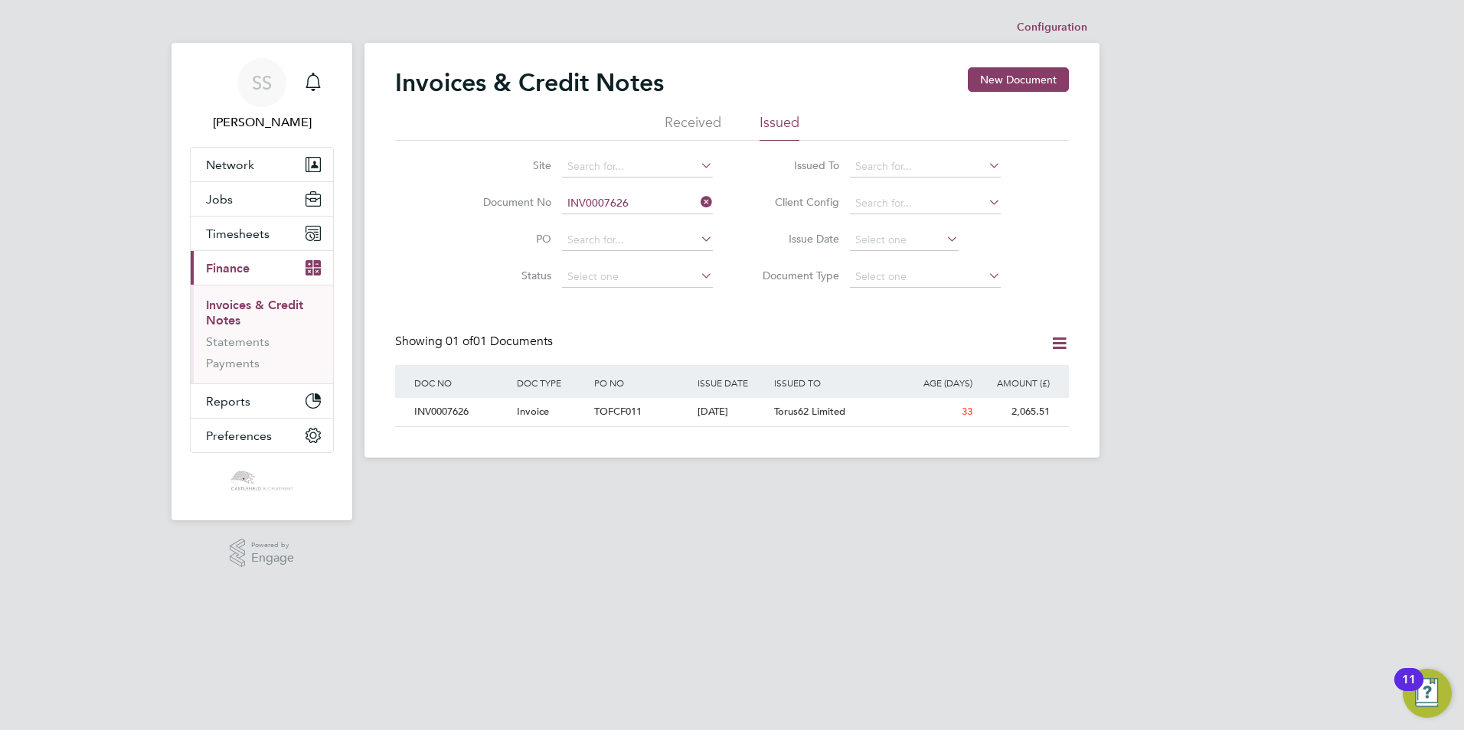
click at [531, 482] on html "SS [PERSON_NAME] Notifications Applications: Network Team Members Businesses Si…" at bounding box center [732, 241] width 1464 height 482
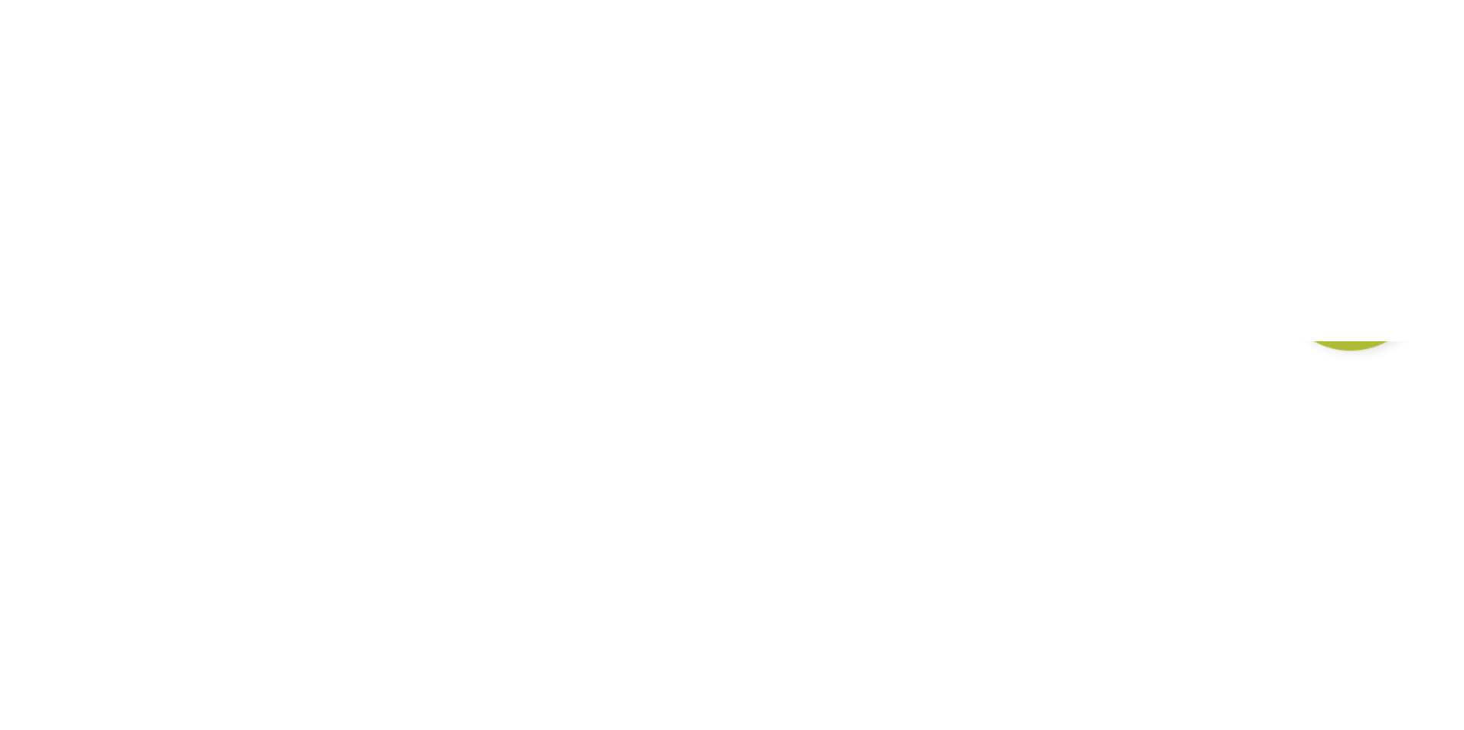
scroll to position [29, 129]
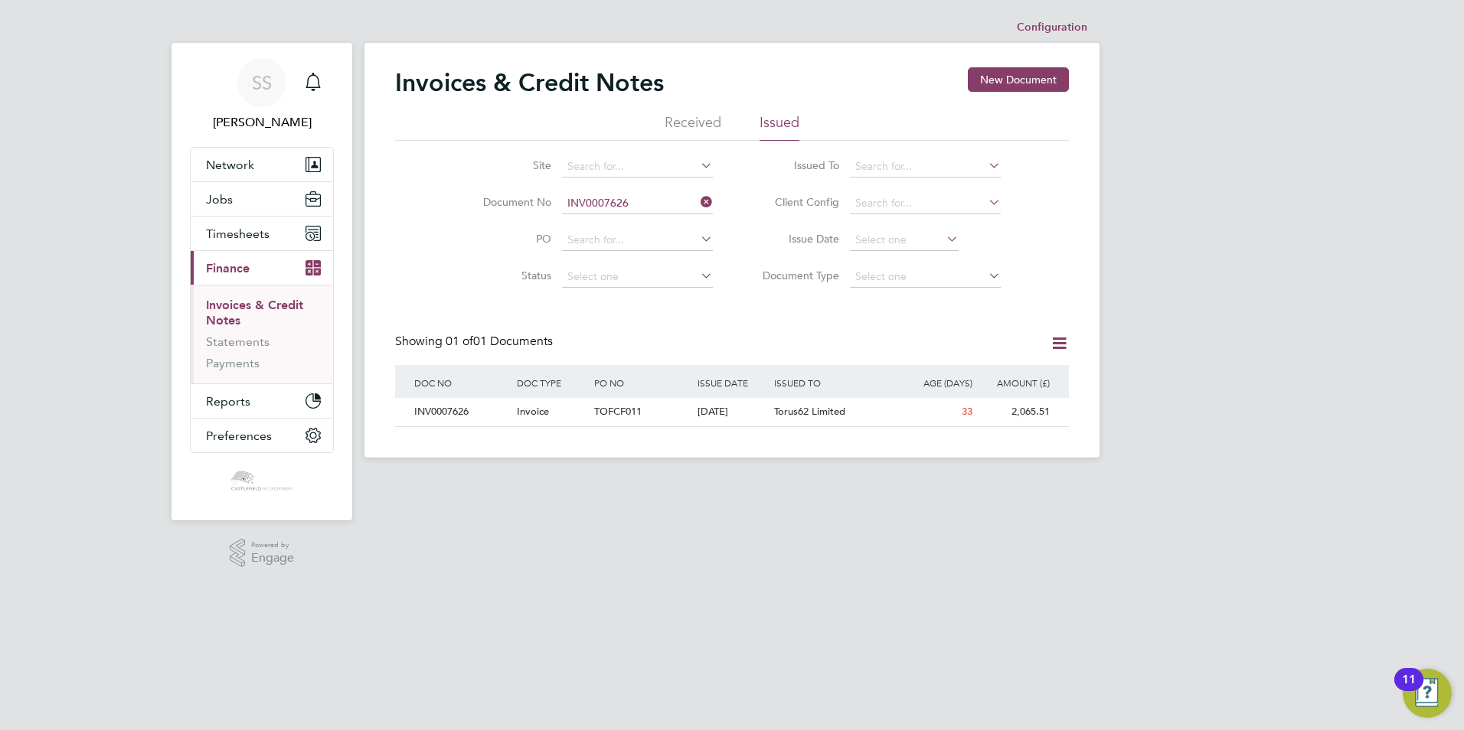
click at [687, 482] on html "SS [PERSON_NAME] Notifications Applications: Network Team Members Businesses Si…" at bounding box center [732, 241] width 1464 height 482
